Goal: Use online tool/utility: Utilize a website feature to perform a specific function

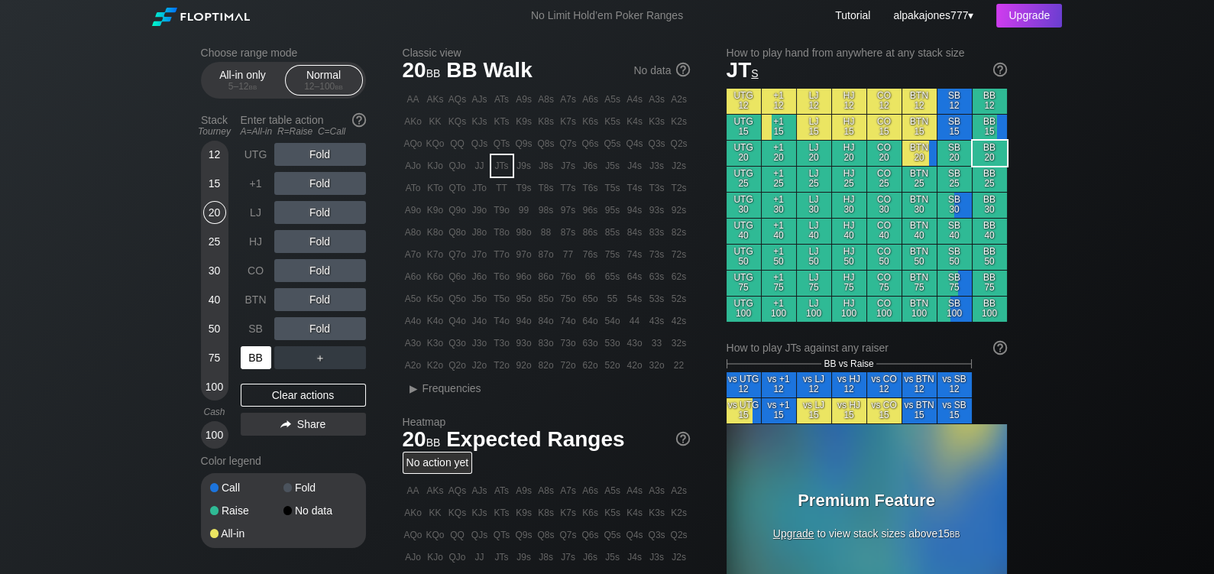
click at [257, 355] on div "BB" at bounding box center [256, 357] width 31 height 23
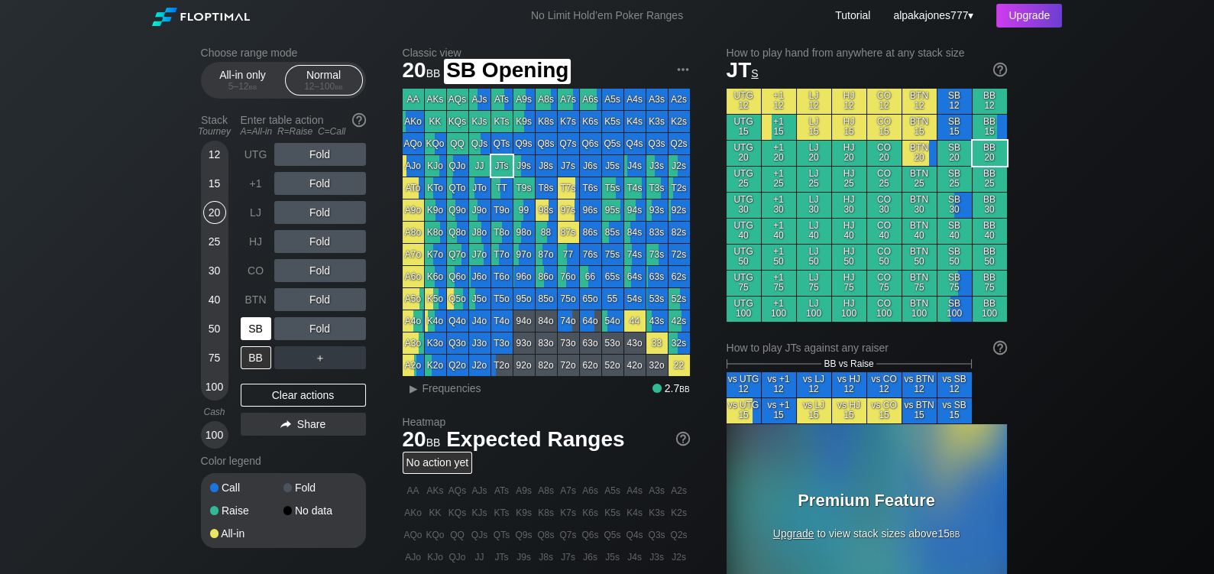
click at [257, 332] on div "SB" at bounding box center [256, 328] width 31 height 23
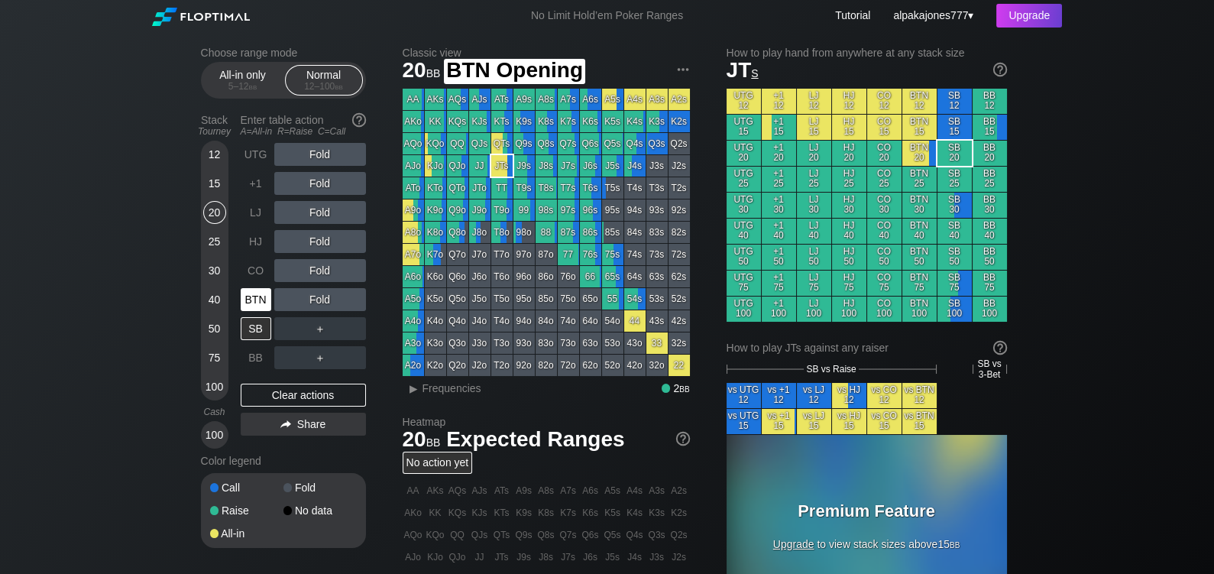
click at [256, 304] on div "BTN" at bounding box center [256, 299] width 31 height 23
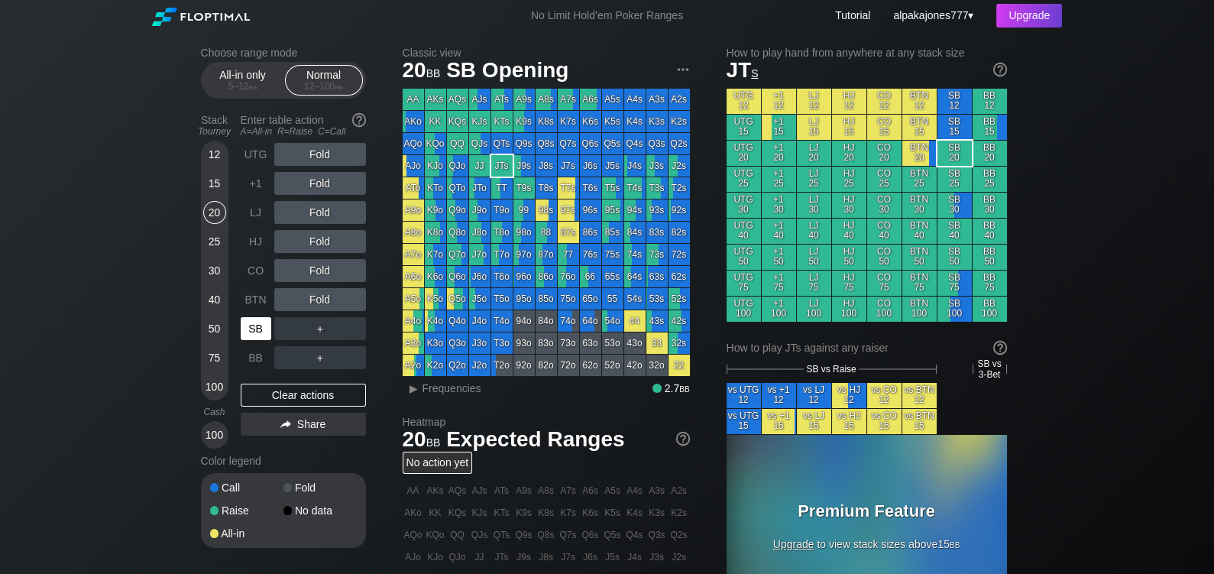
click at [263, 336] on div "SB" at bounding box center [256, 328] width 31 height 23
click at [238, 83] on div "5 – 12 bb" at bounding box center [243, 86] width 64 height 11
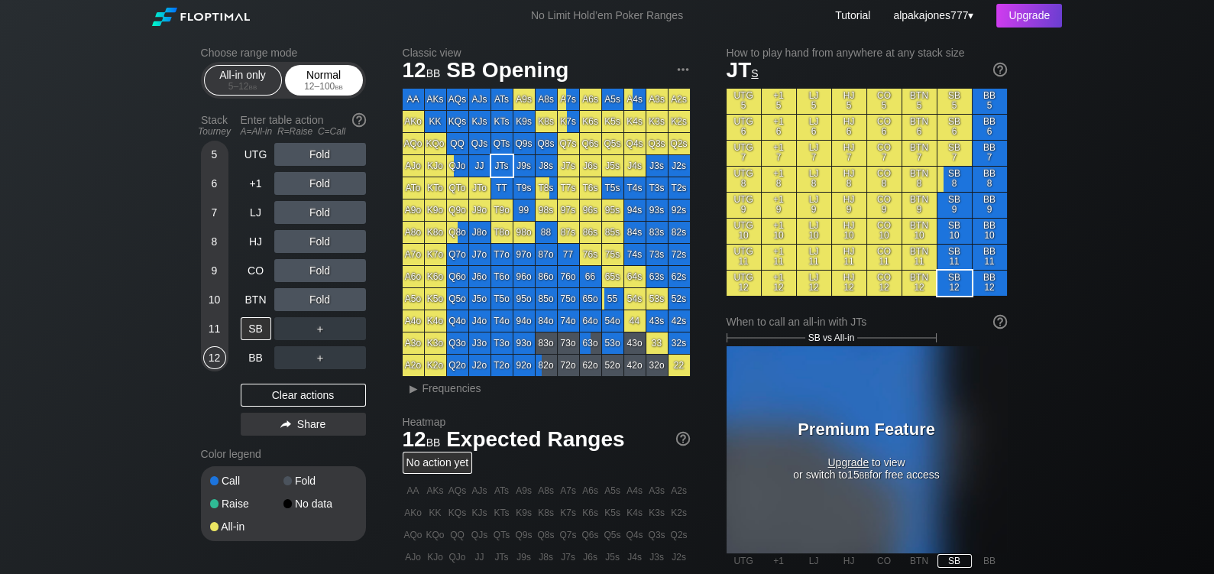
click at [316, 86] on div "12 – 100 bb" at bounding box center [324, 86] width 64 height 11
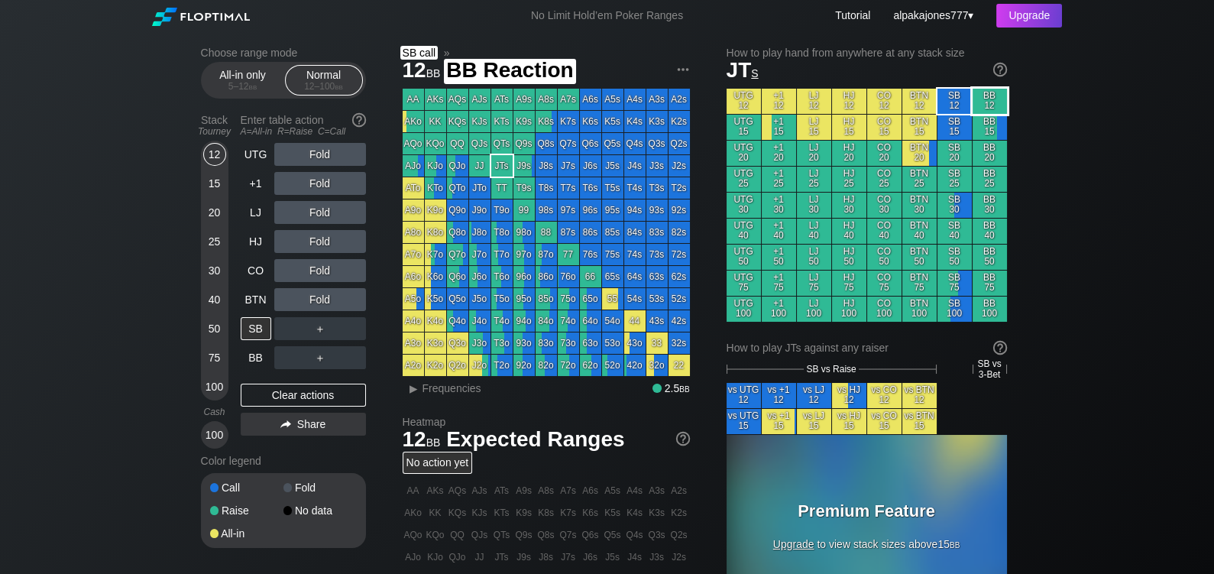
click at [986, 105] on div "BB 12" at bounding box center [990, 101] width 34 height 25
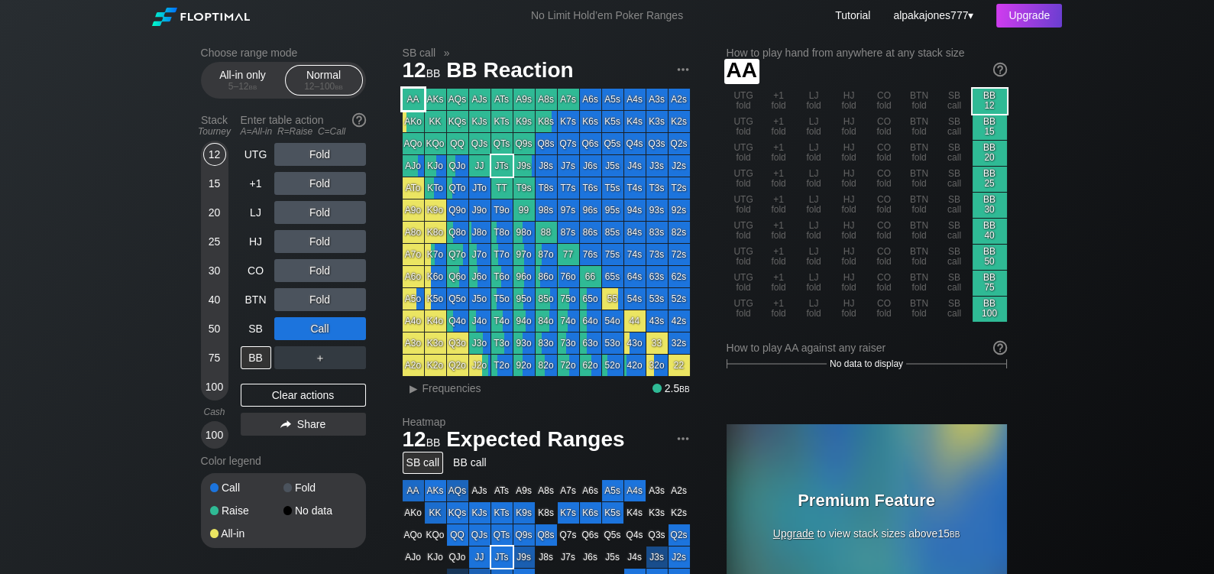
click at [413, 101] on div "AA" at bounding box center [413, 99] width 21 height 21
click at [438, 124] on div "KK" at bounding box center [435, 121] width 21 height 21
click at [455, 138] on div "QQ" at bounding box center [457, 143] width 21 height 21
click at [480, 157] on div "JJ" at bounding box center [479, 165] width 21 height 21
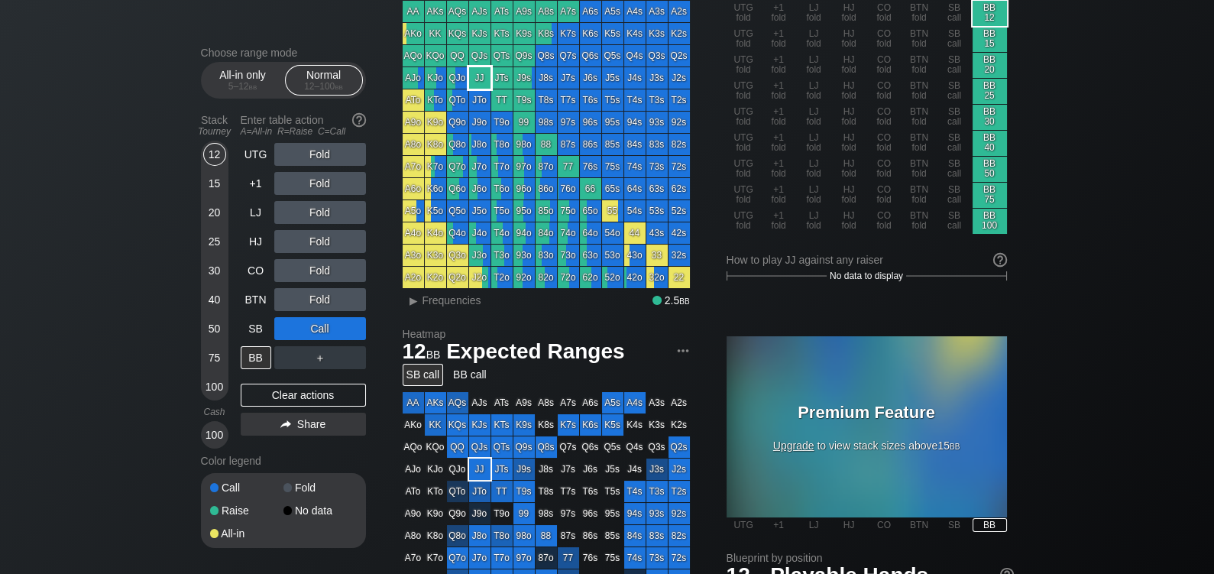
scroll to position [89, 0]
click at [458, 304] on span "Frequencies" at bounding box center [452, 299] width 59 height 12
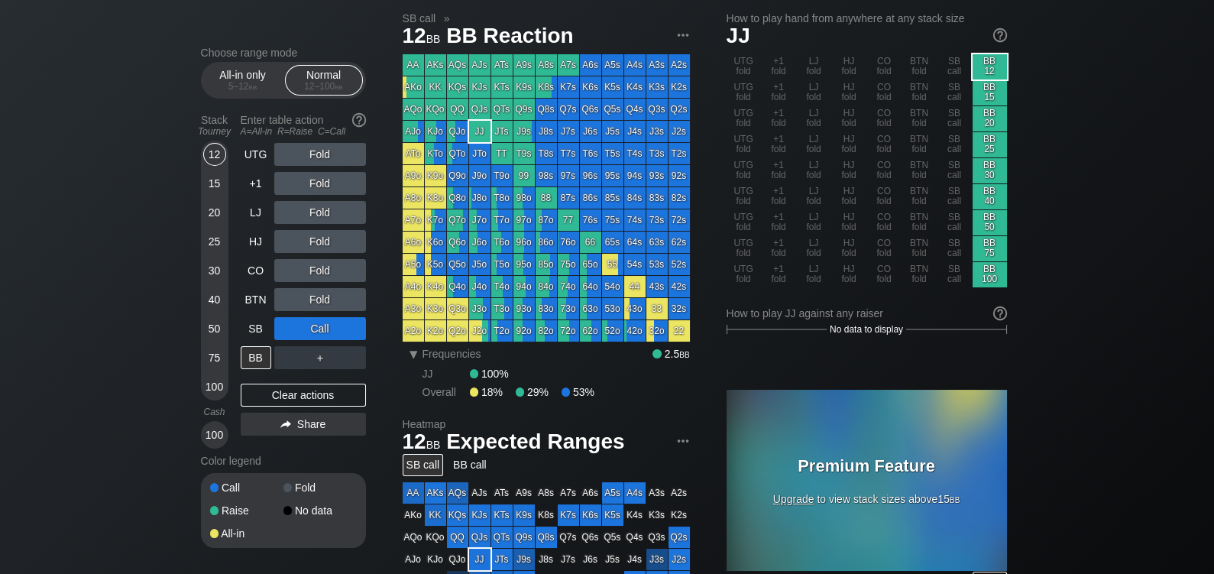
scroll to position [0, 0]
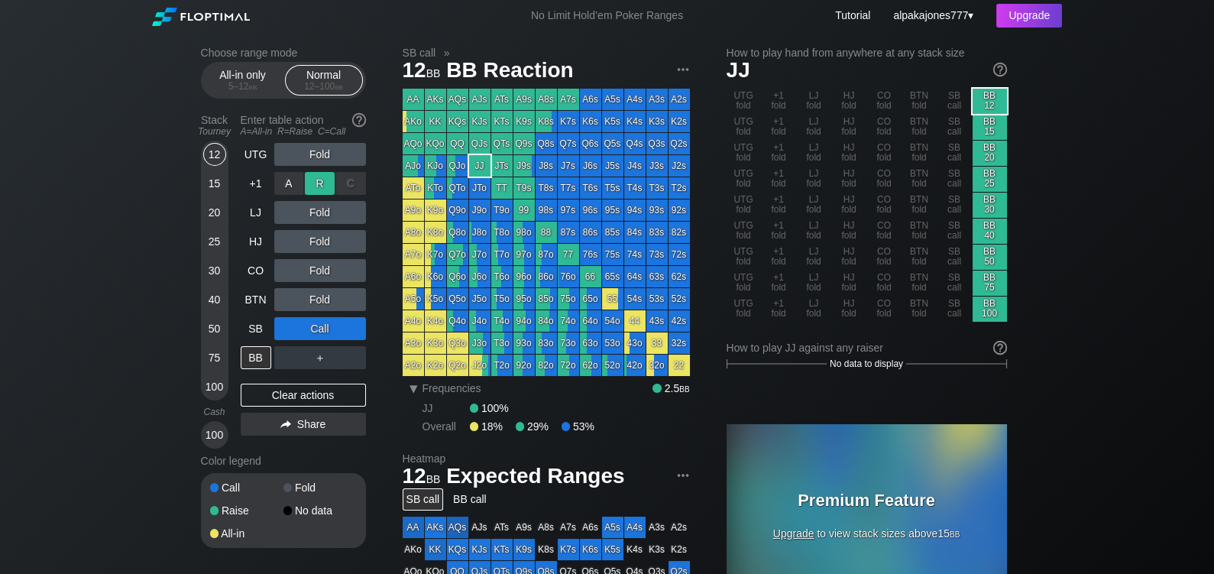
click at [322, 184] on div "R ✕" at bounding box center [320, 183] width 30 height 23
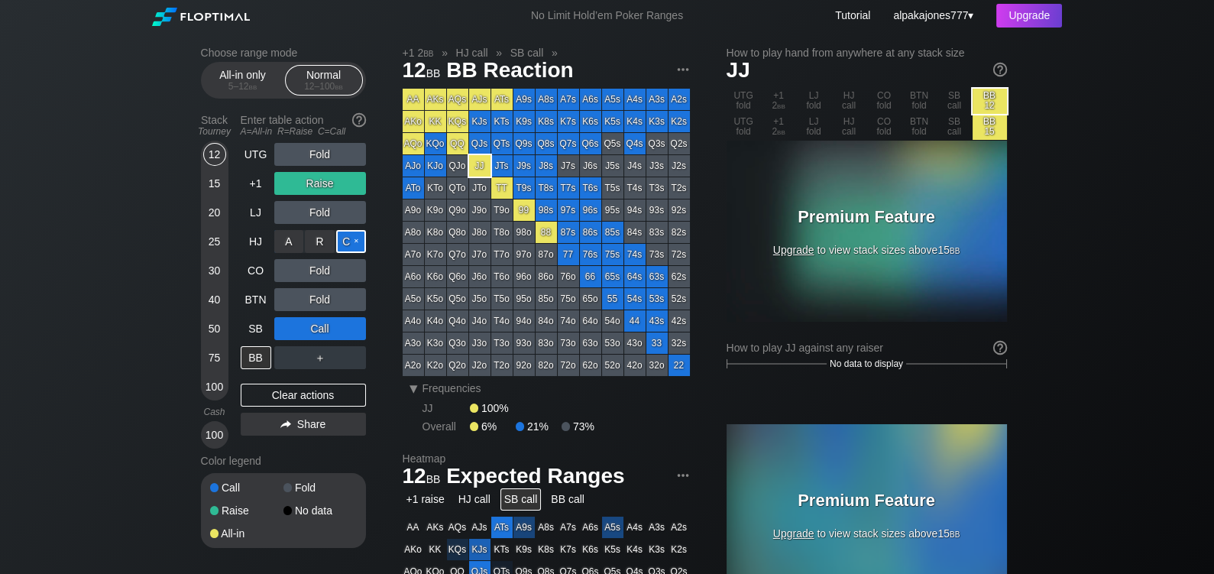
click at [355, 241] on div "C ✕" at bounding box center [351, 241] width 30 height 23
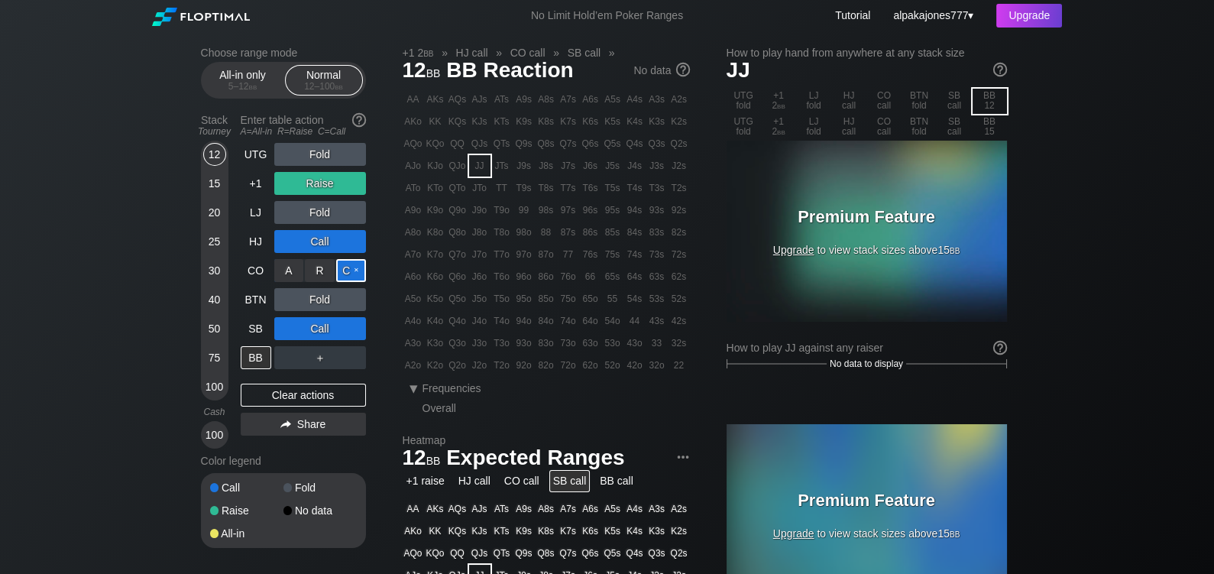
click at [355, 272] on div "C ✕" at bounding box center [351, 270] width 30 height 23
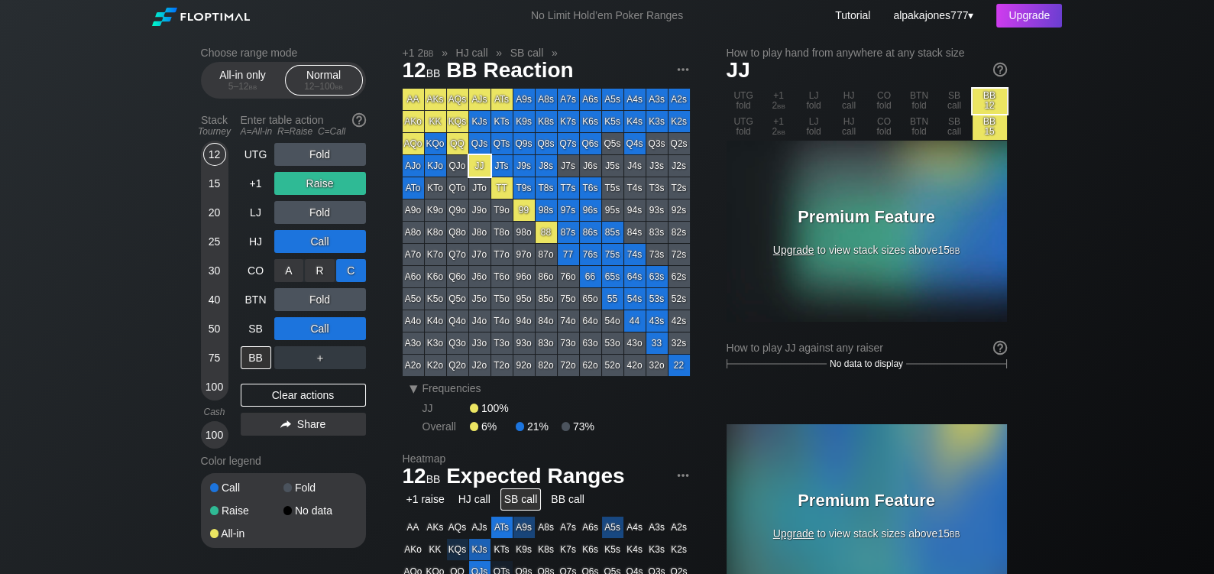
click at [355, 267] on div "C ✕" at bounding box center [351, 270] width 30 height 23
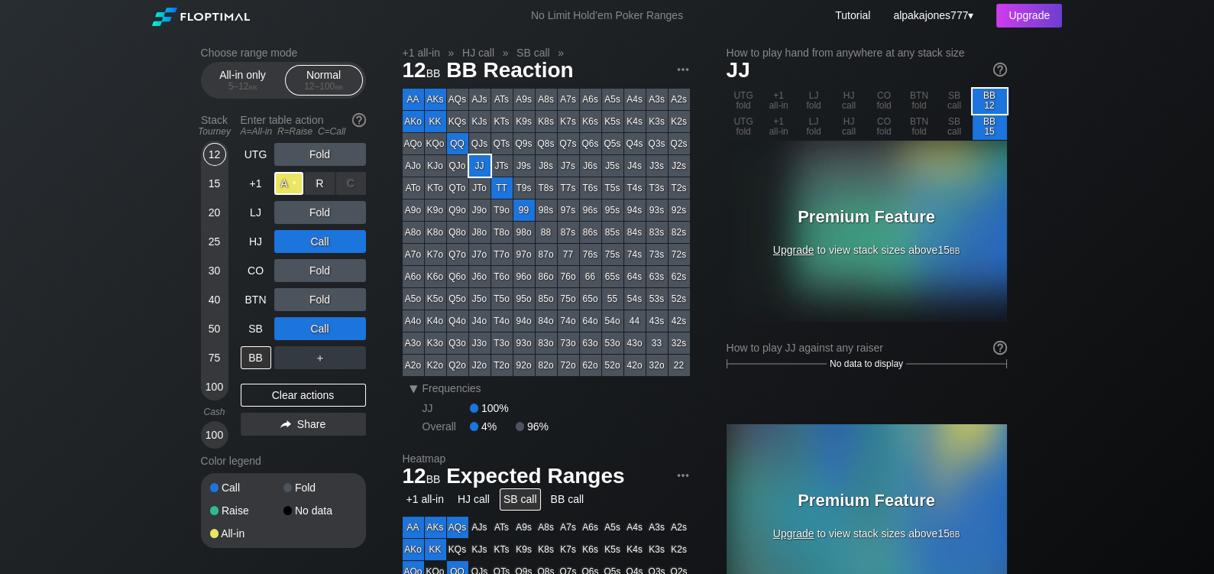
click at [293, 186] on div "A ✕" at bounding box center [289, 183] width 30 height 23
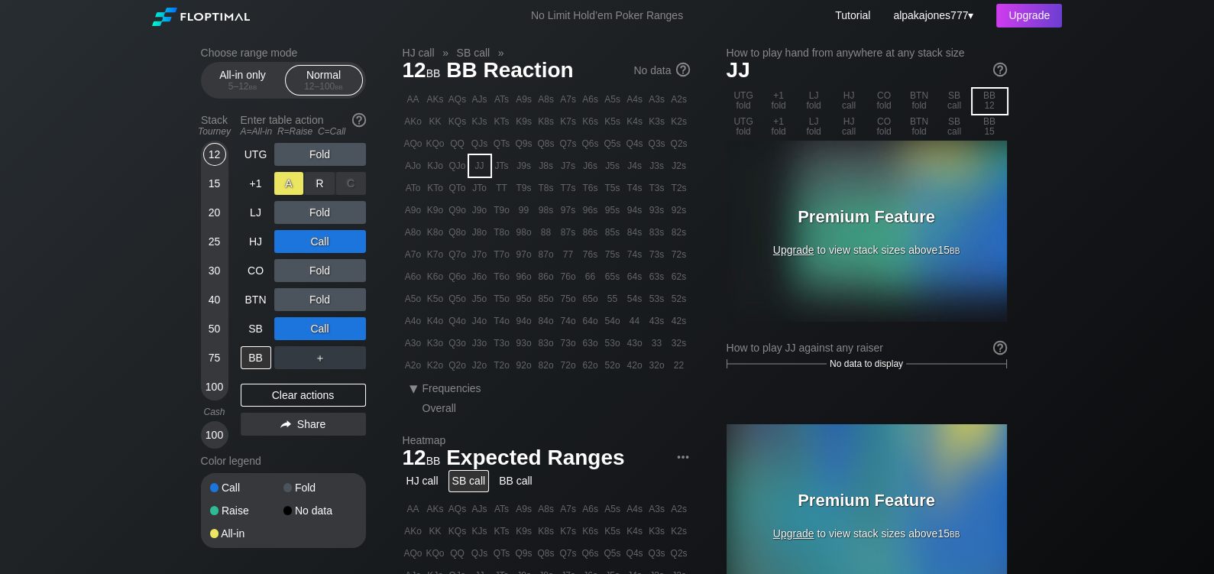
click at [296, 178] on div "A ✕" at bounding box center [289, 183] width 30 height 23
click at [357, 328] on div "C ✕" at bounding box center [351, 328] width 30 height 23
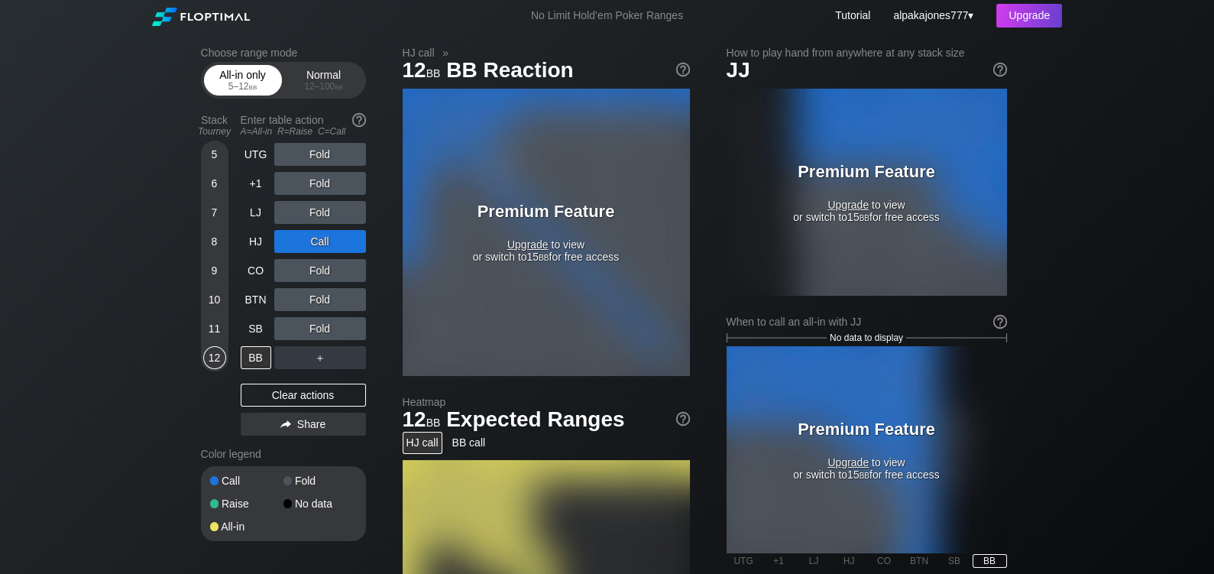
click at [249, 76] on div "All-in only 5 – 12 bb" at bounding box center [243, 80] width 70 height 29
click at [329, 84] on div "12 – 100 bb" at bounding box center [324, 86] width 64 height 11
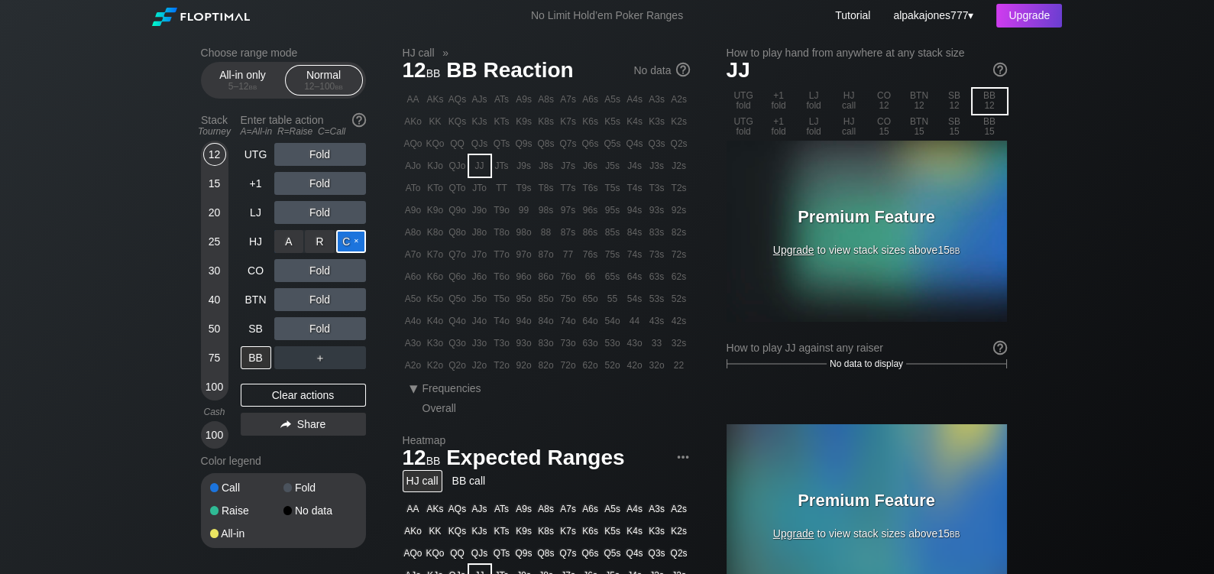
click at [357, 240] on div "C ✕" at bounding box center [351, 241] width 30 height 23
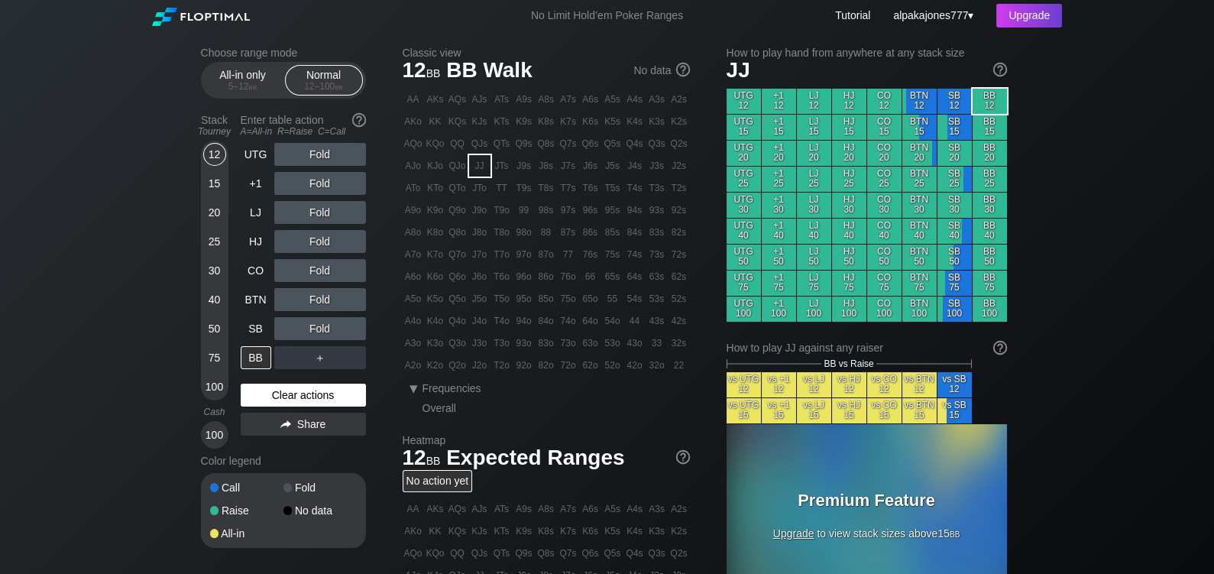
click at [327, 389] on div "Clear actions" at bounding box center [303, 395] width 125 height 23
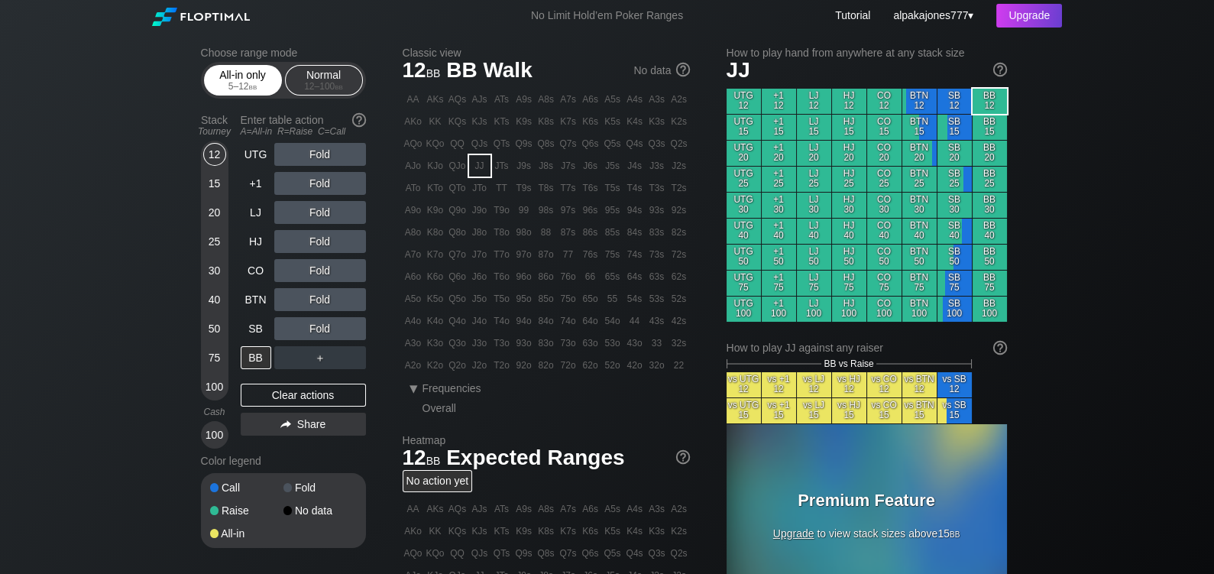
click at [232, 83] on div "5 – 12 bb" at bounding box center [243, 86] width 64 height 11
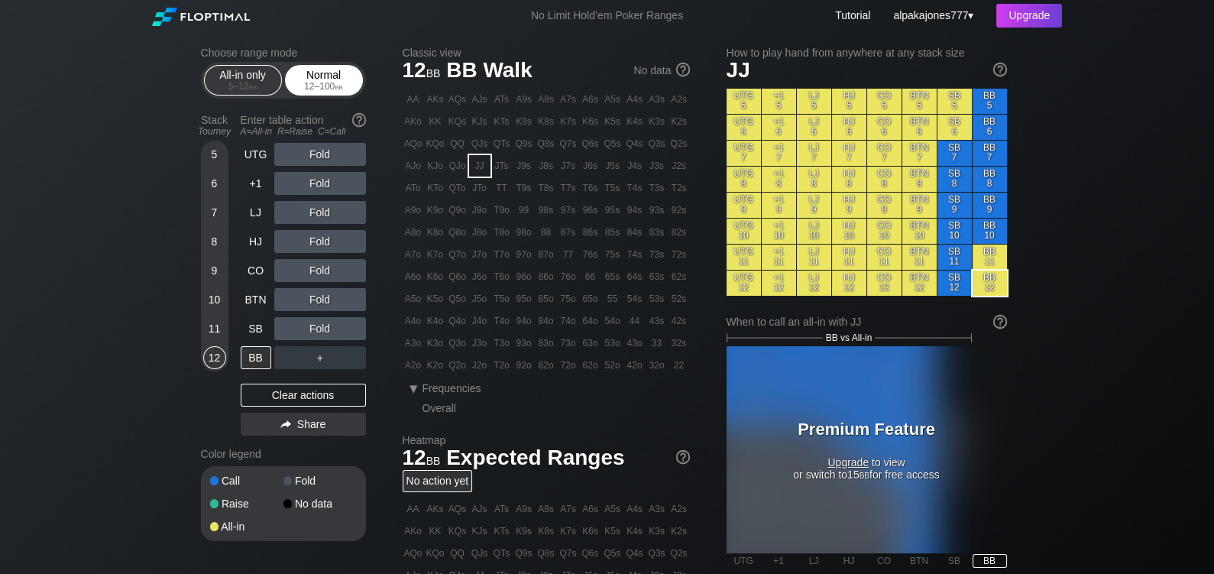
click at [316, 79] on div "Normal 12 – 100 bb" at bounding box center [324, 80] width 70 height 29
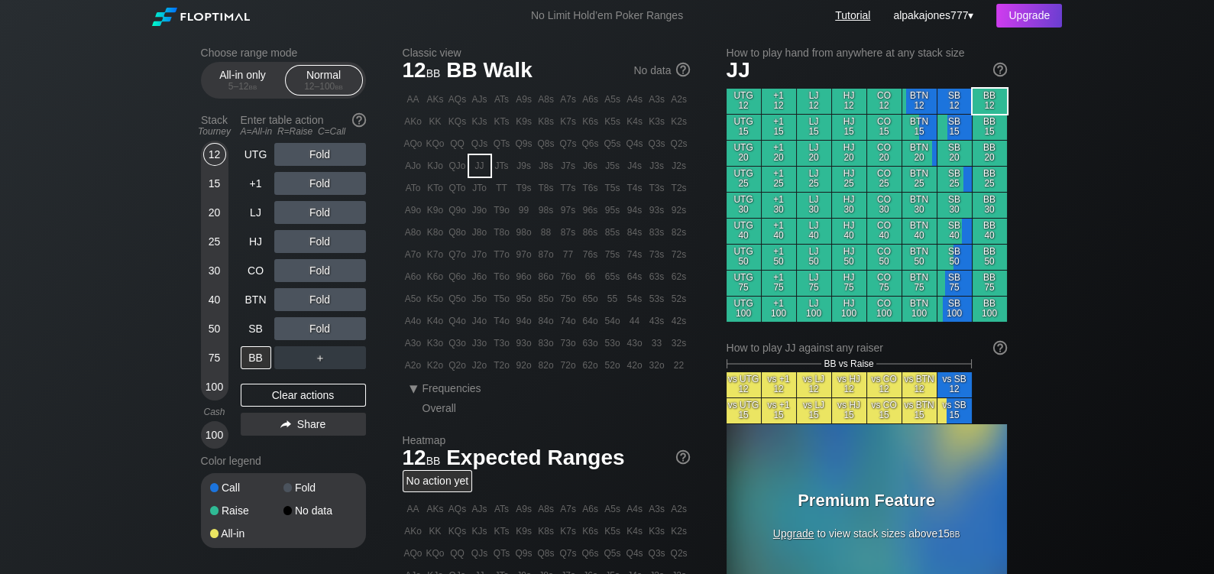
click at [857, 11] on link "Tutorial" at bounding box center [852, 15] width 35 height 12
click at [213, 266] on div "30" at bounding box center [214, 270] width 23 height 23
click at [314, 211] on div "R ✕" at bounding box center [320, 212] width 30 height 23
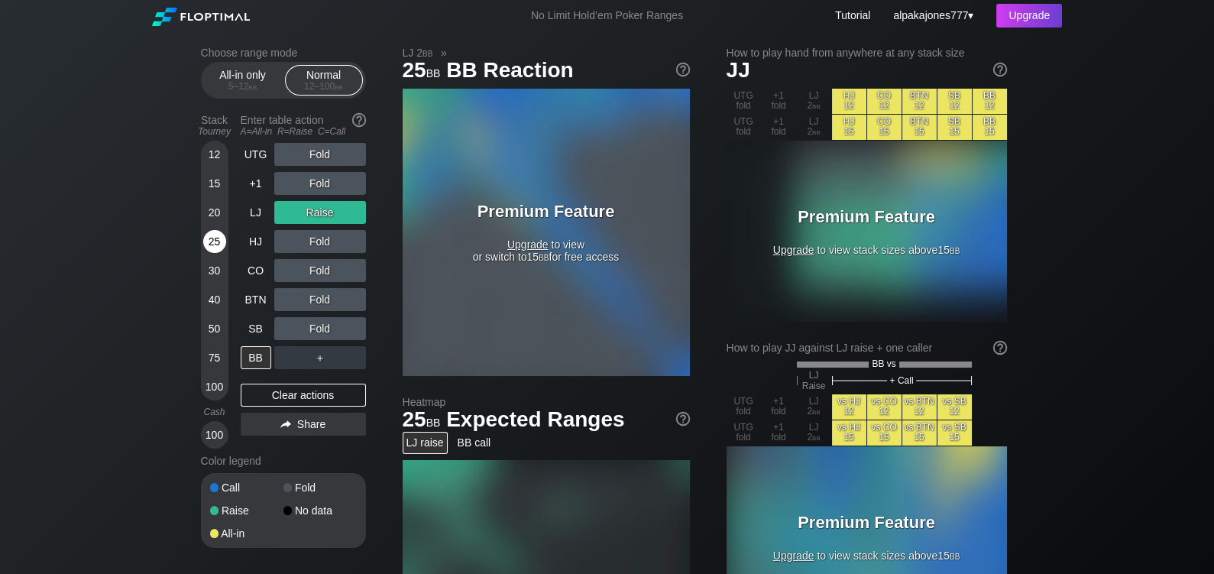
click at [216, 244] on div "25" at bounding box center [214, 241] width 23 height 23
click at [216, 202] on div "20" at bounding box center [214, 212] width 23 height 23
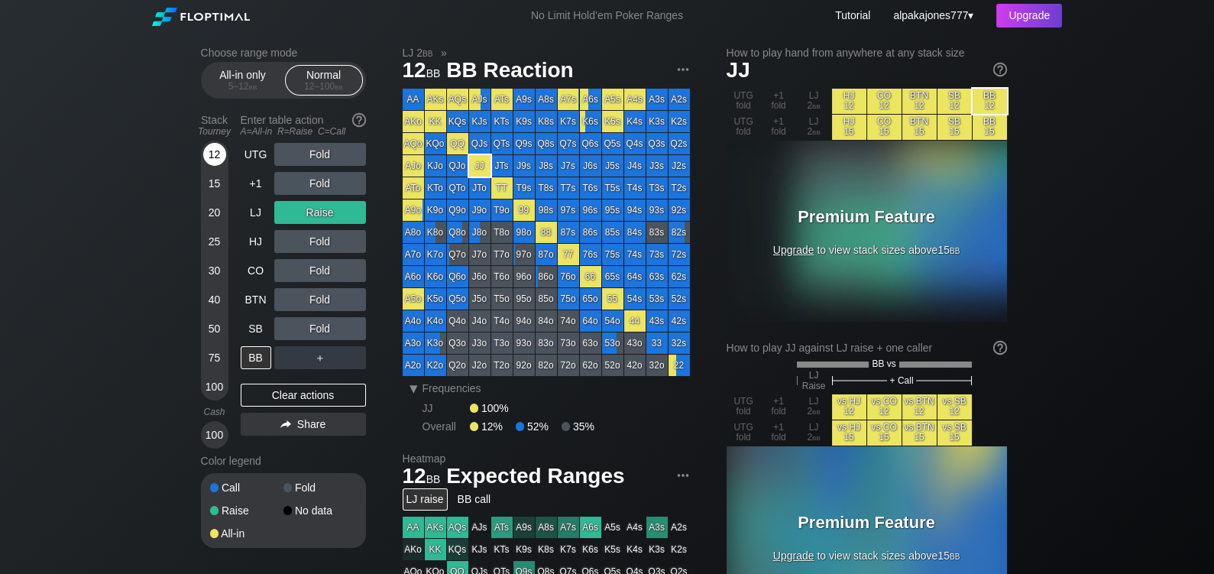
click at [208, 153] on div "12" at bounding box center [214, 154] width 23 height 23
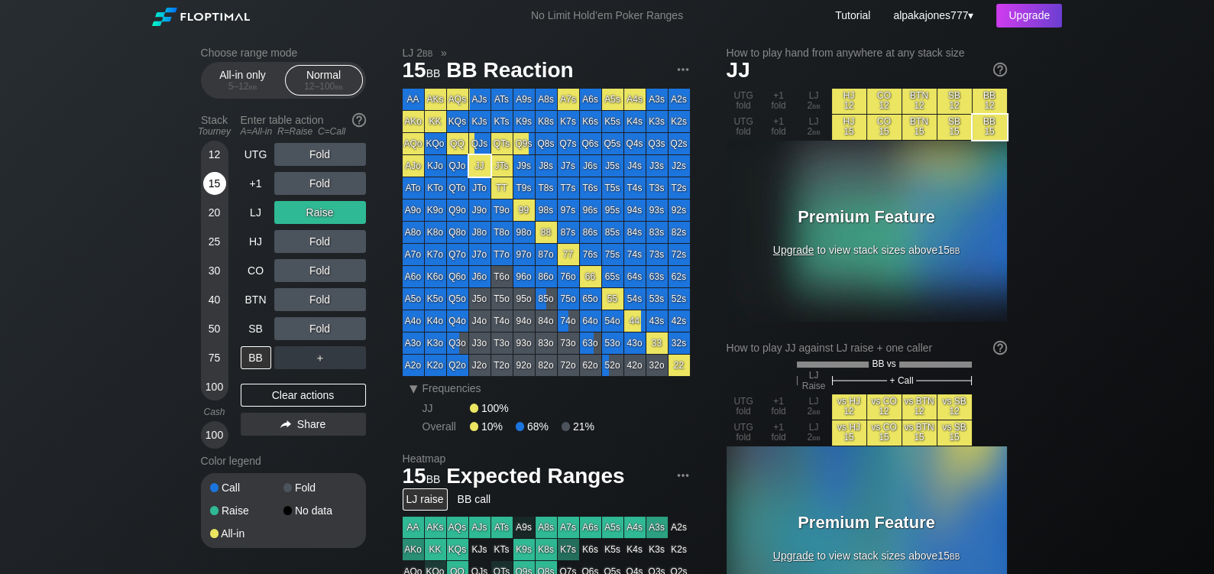
click at [210, 179] on div "15" at bounding box center [214, 183] width 23 height 23
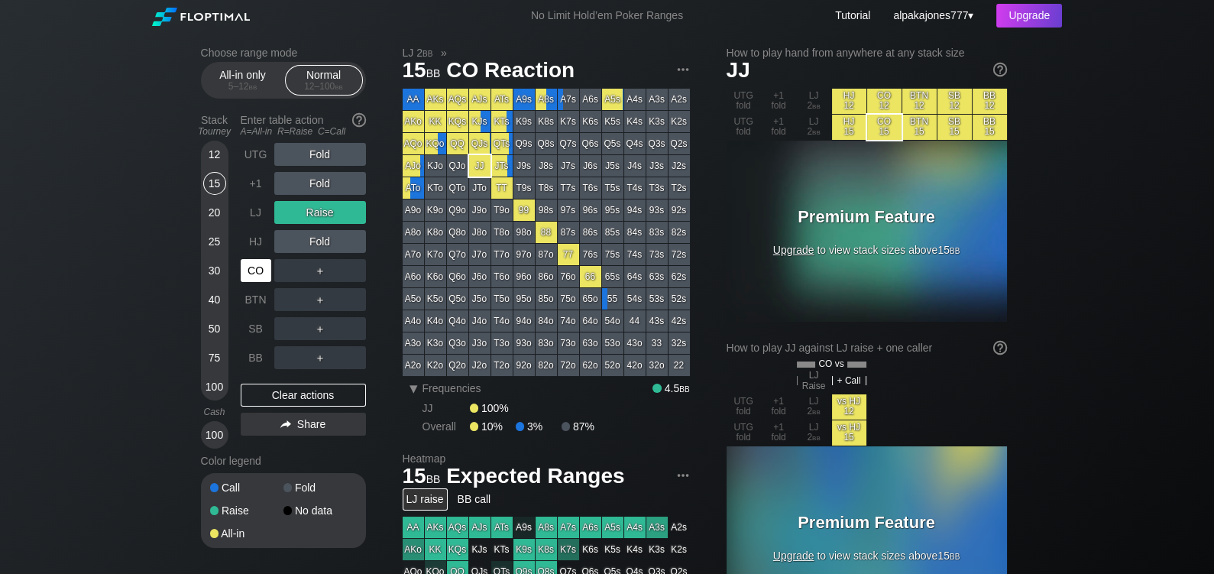
click at [259, 273] on div "CO" at bounding box center [256, 270] width 31 height 23
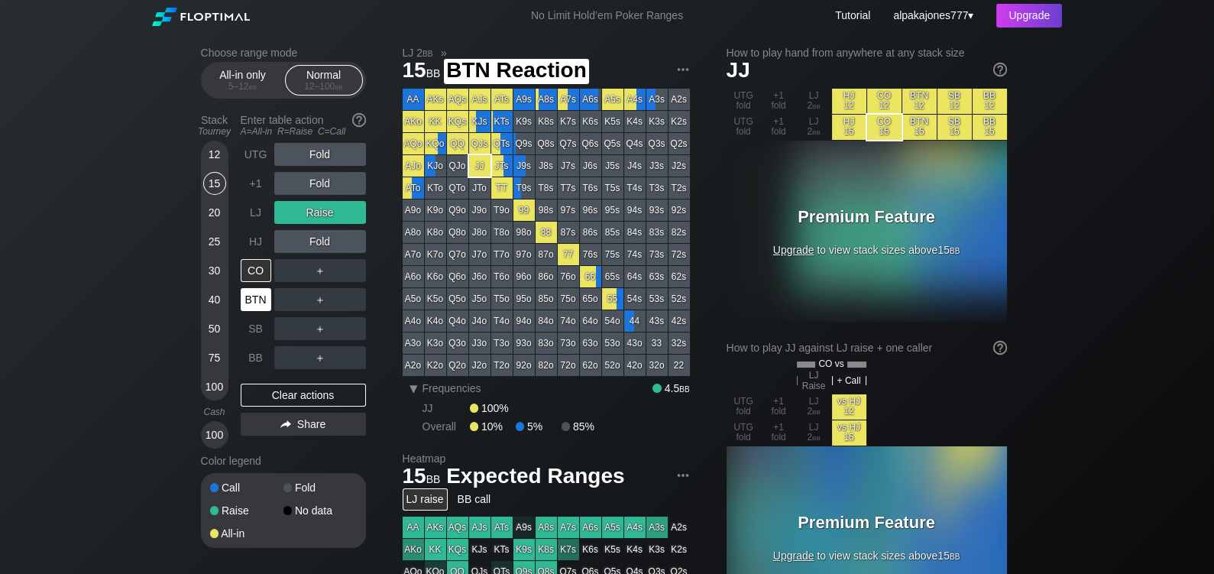
click at [259, 299] on div "BTN" at bounding box center [256, 299] width 31 height 23
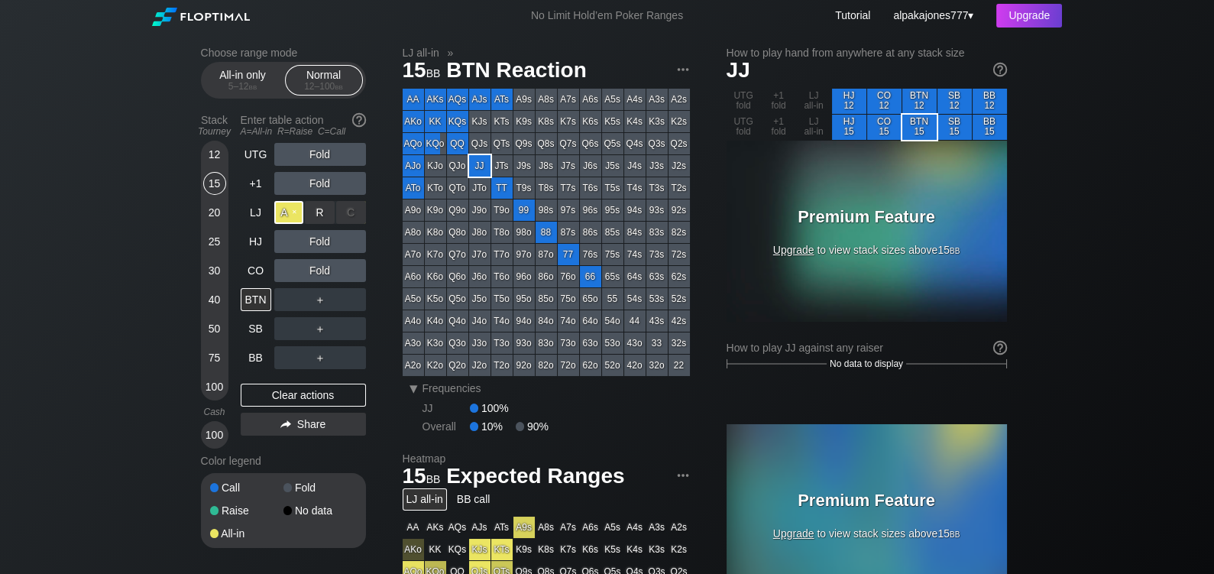
click at [290, 215] on div "A ✕" at bounding box center [289, 212] width 30 height 23
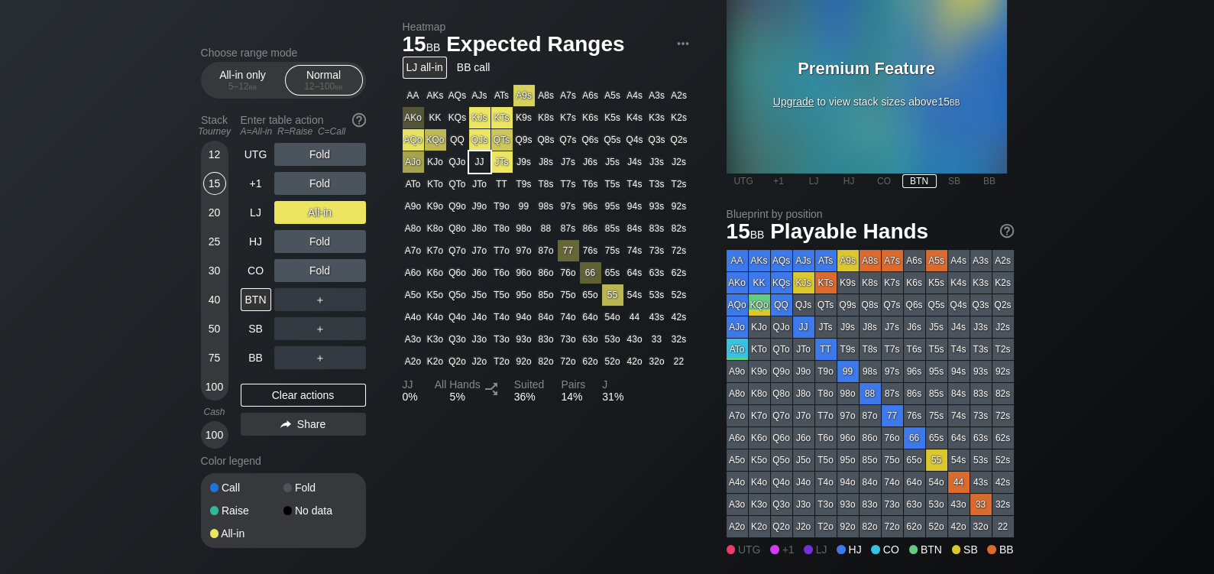
scroll to position [433, 0]
click at [1011, 233] on img at bounding box center [1007, 230] width 17 height 17
